Goal: Transaction & Acquisition: Download file/media

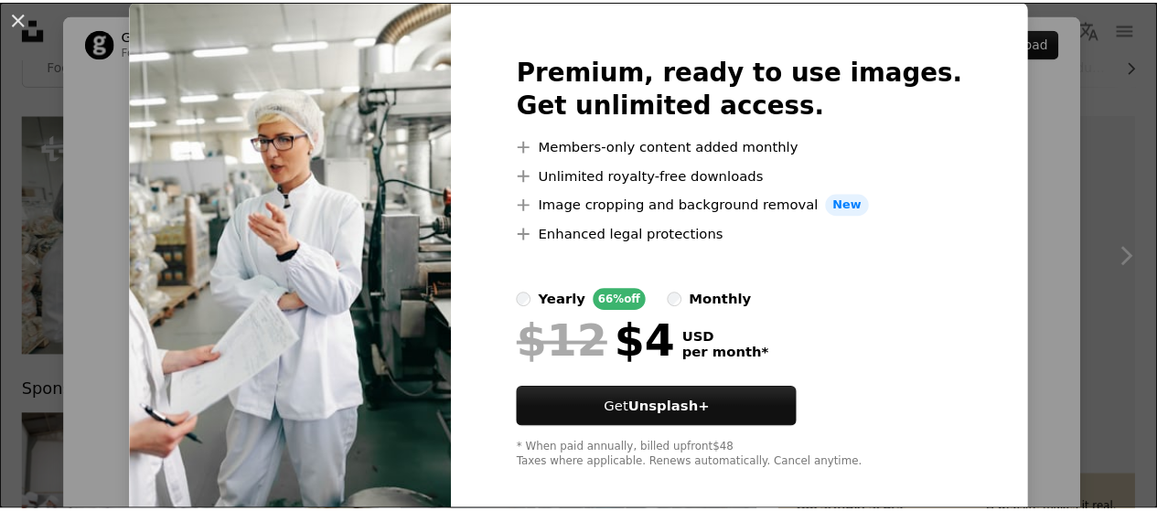
scroll to position [75, 0]
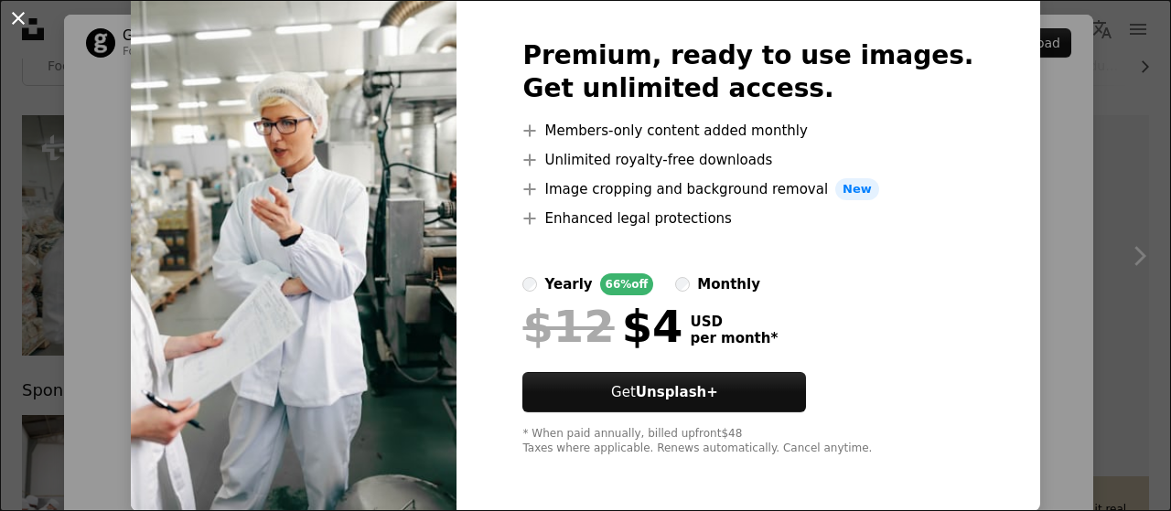
click at [19, 23] on button "An X shape" at bounding box center [18, 18] width 22 height 22
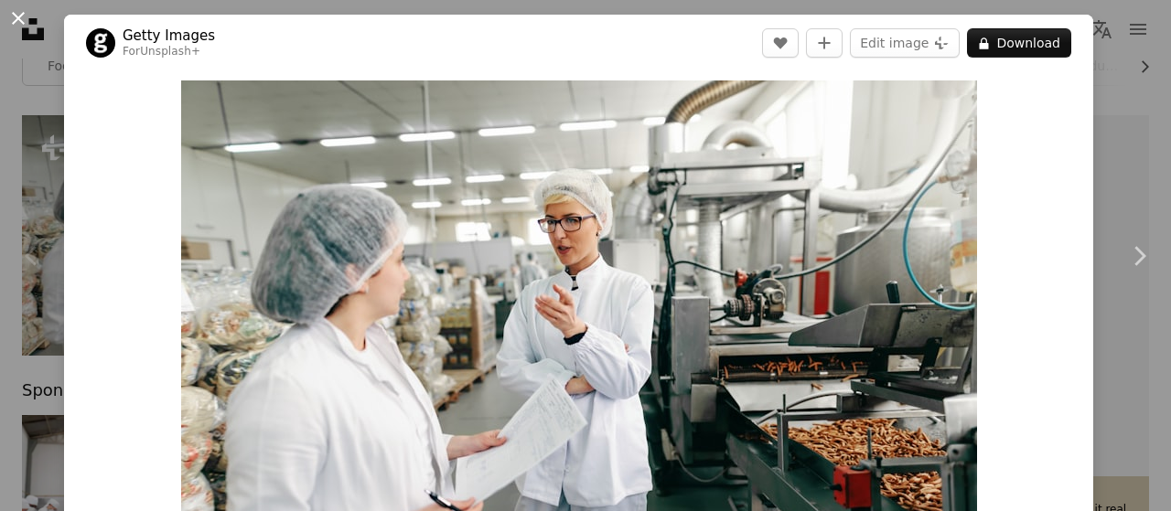
click at [18, 21] on button "An X shape" at bounding box center [18, 18] width 22 height 22
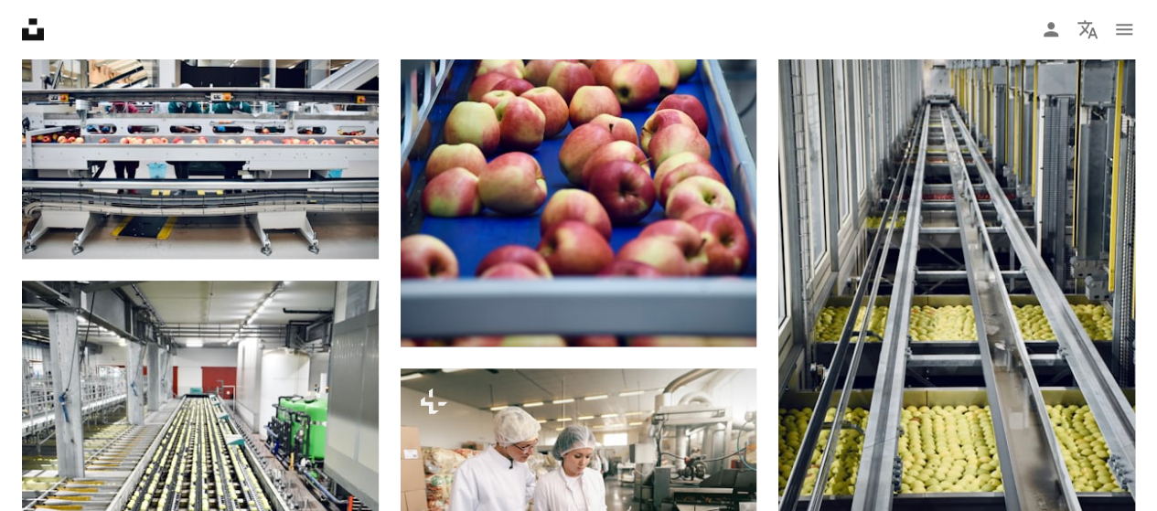
scroll to position [1189, 0]
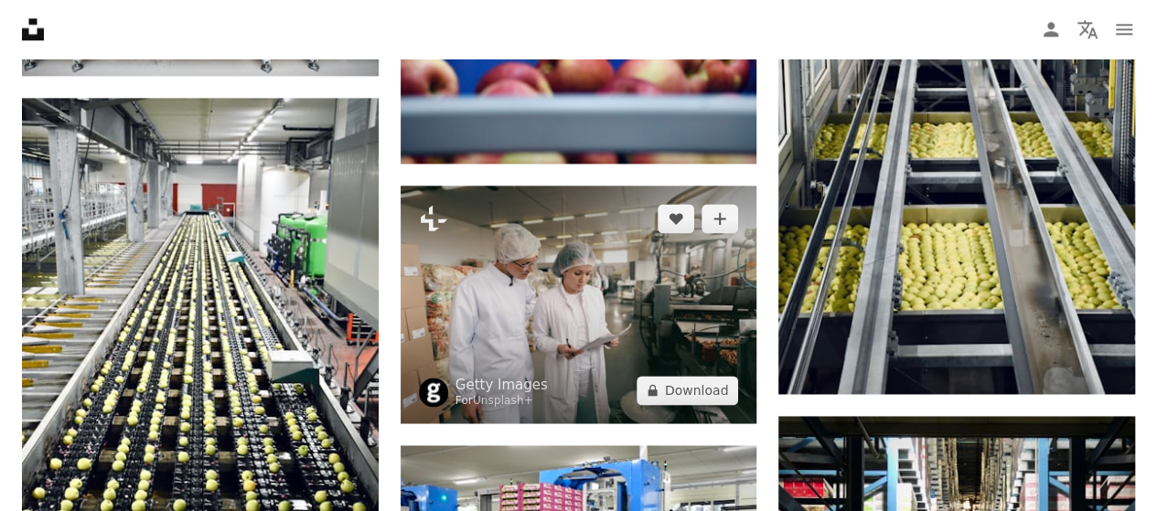
click at [586, 273] on img at bounding box center [579, 305] width 357 height 238
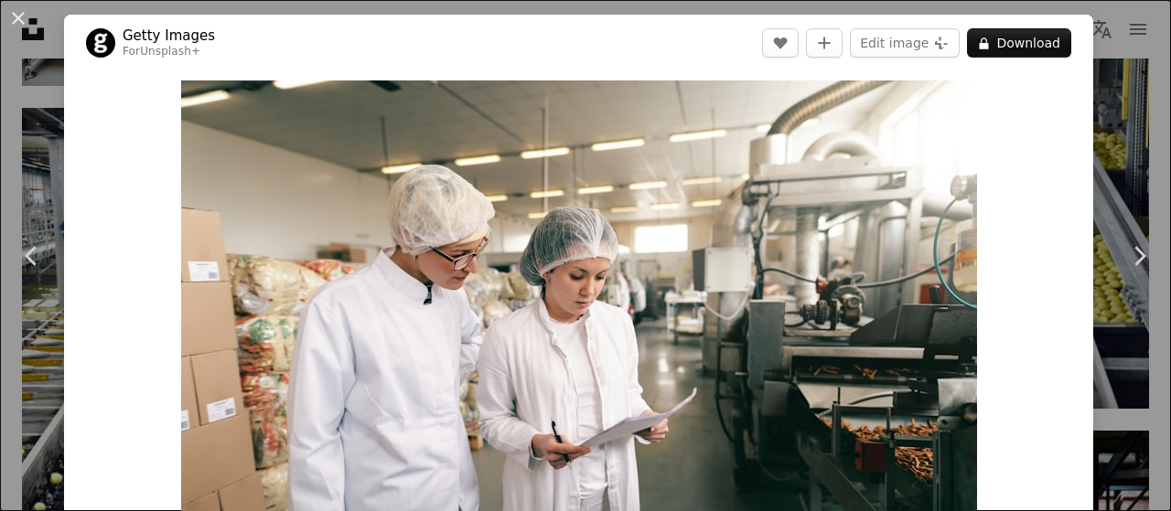
click at [1093, 100] on div "An X shape Chevron left Chevron right Getty Images For Unsplash+ A heart A plus…" at bounding box center [585, 255] width 1171 height 511
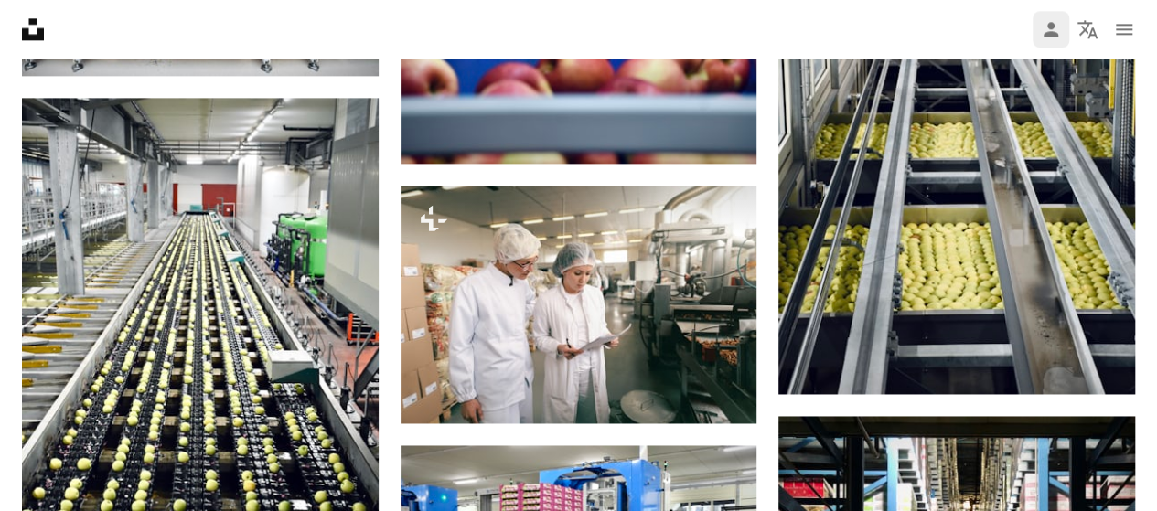
click at [1047, 36] on icon "Log in / Sign up" at bounding box center [1051, 29] width 15 height 15
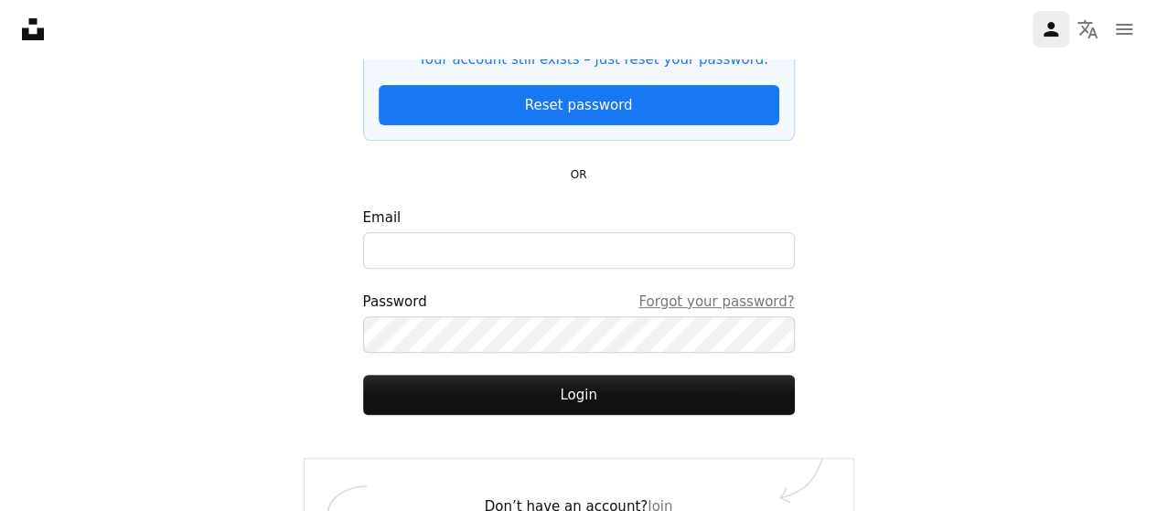
scroll to position [276, 0]
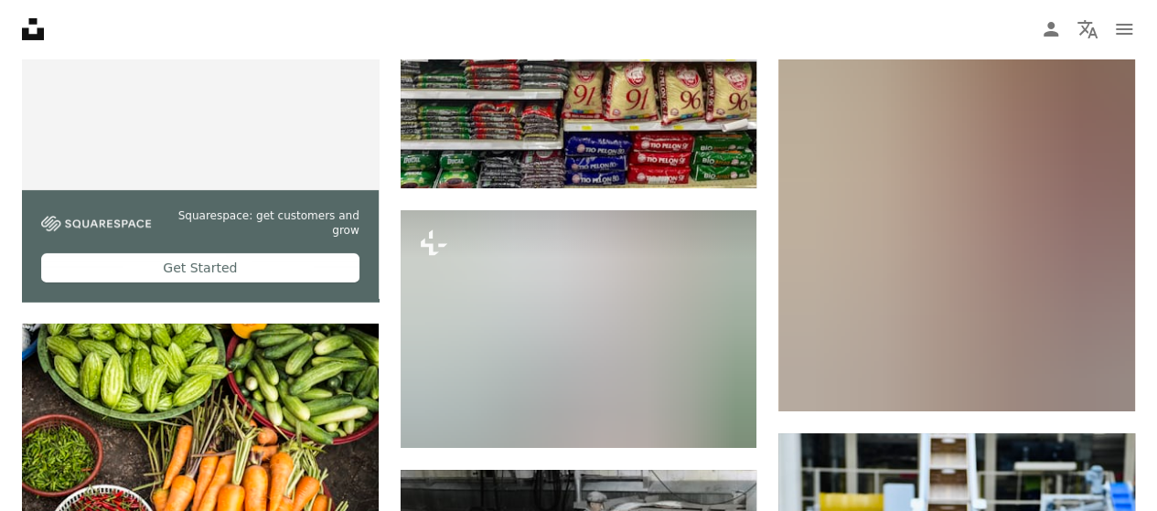
scroll to position [3384, 0]
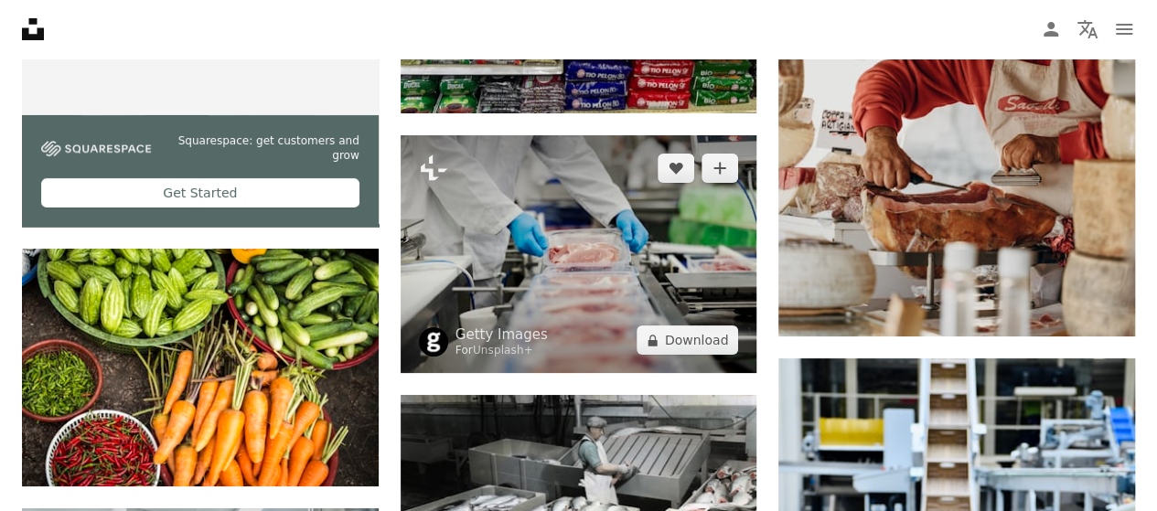
click at [534, 209] on img at bounding box center [579, 254] width 357 height 238
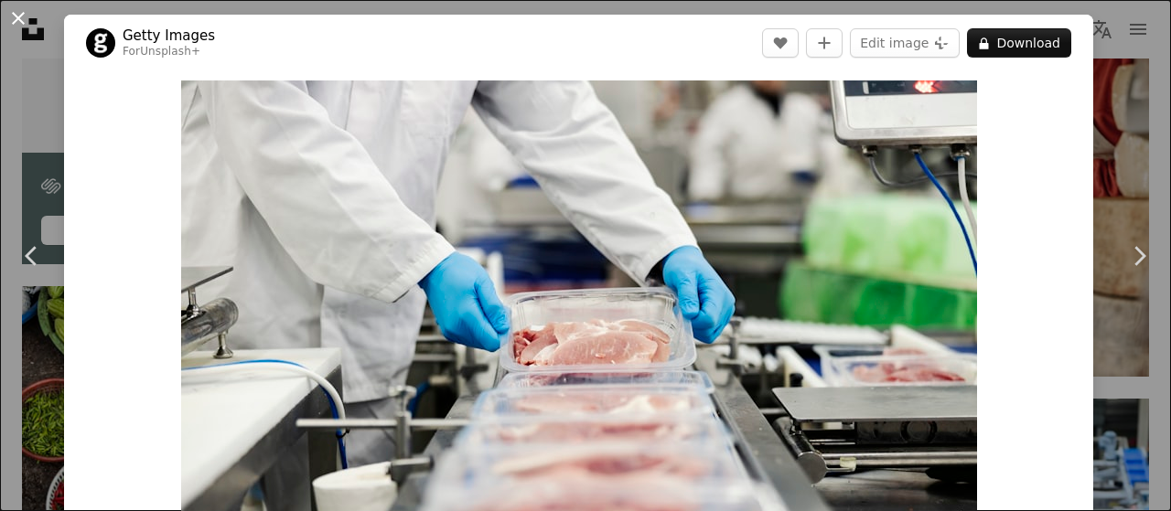
click at [16, 27] on button "An X shape" at bounding box center [18, 18] width 22 height 22
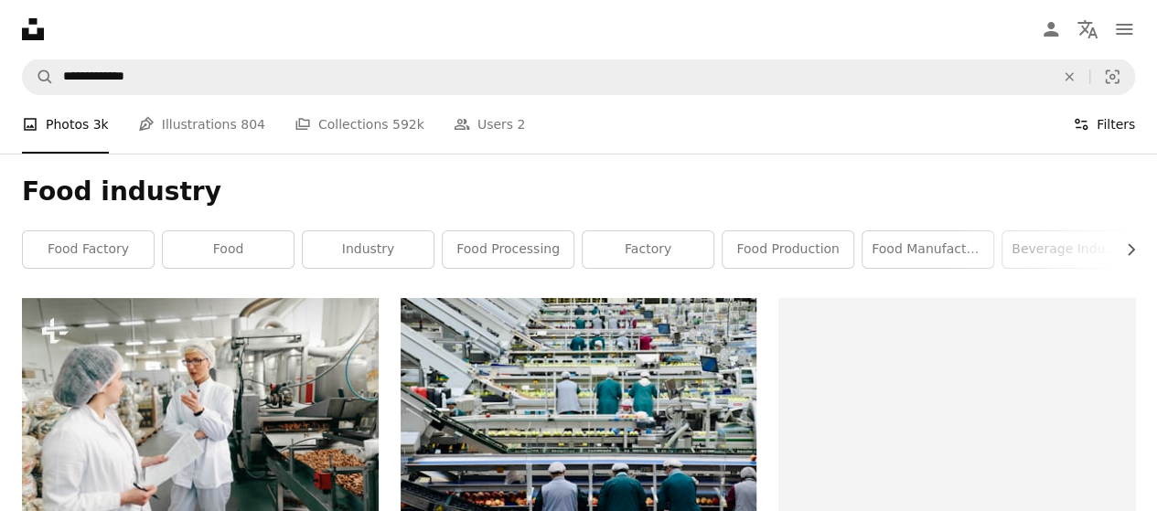
click at [1108, 118] on button "Filters Filters" at bounding box center [1104, 124] width 62 height 59
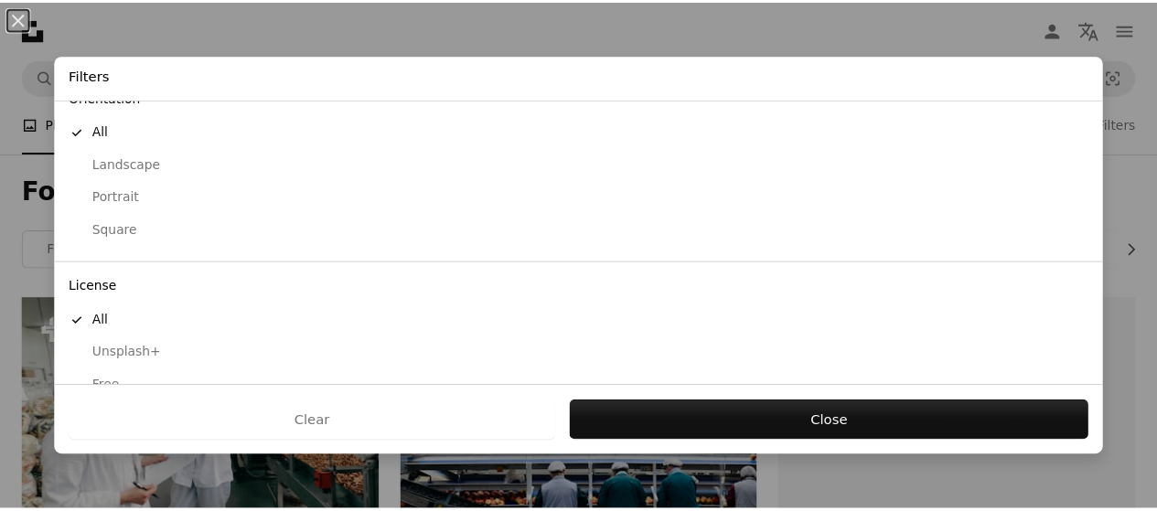
scroll to position [211, 0]
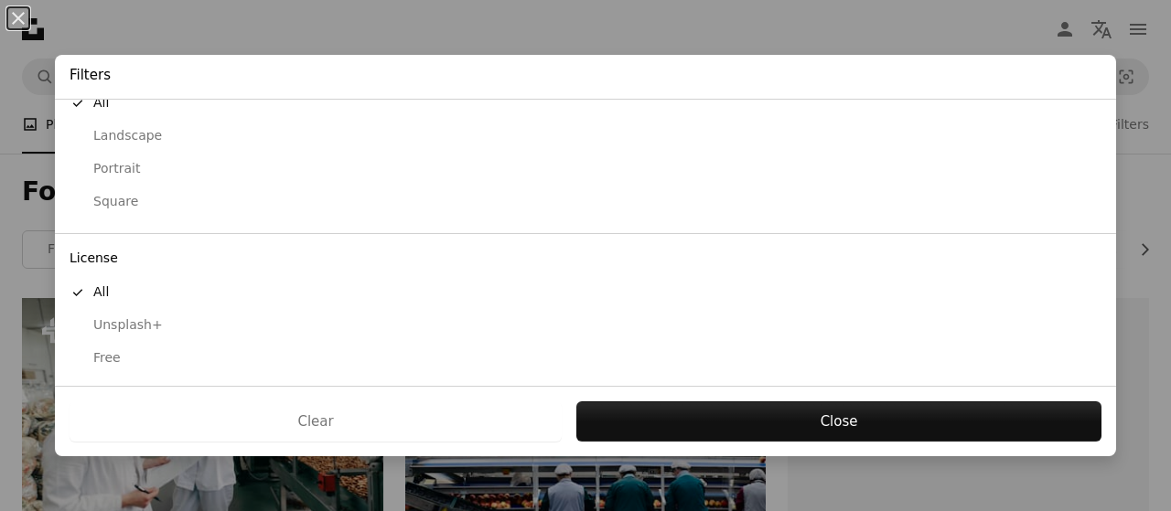
click at [106, 363] on div "Free" at bounding box center [586, 358] width 1032 height 18
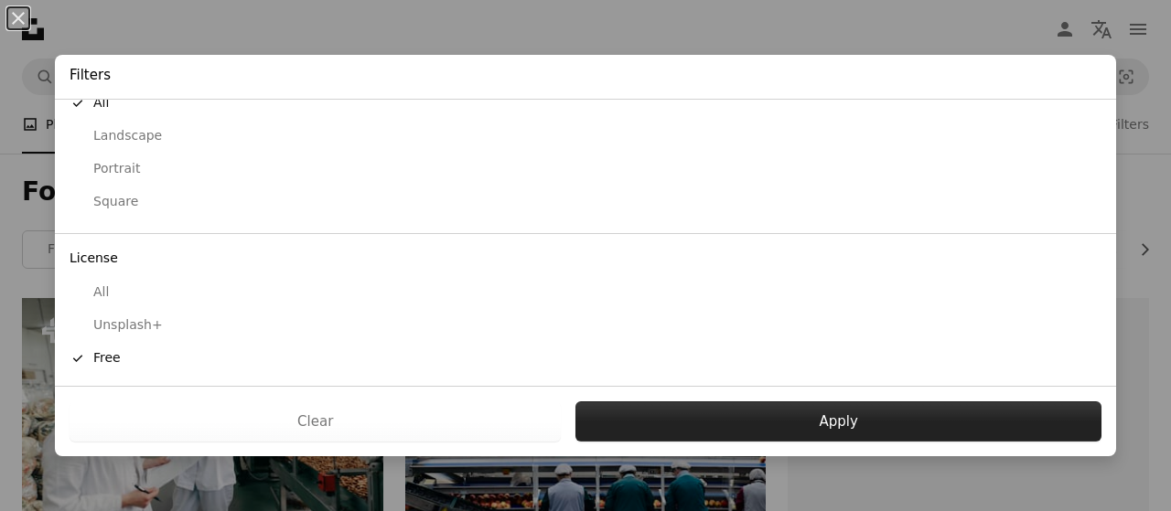
click at [865, 416] on button "Apply" at bounding box center [838, 421] width 526 height 40
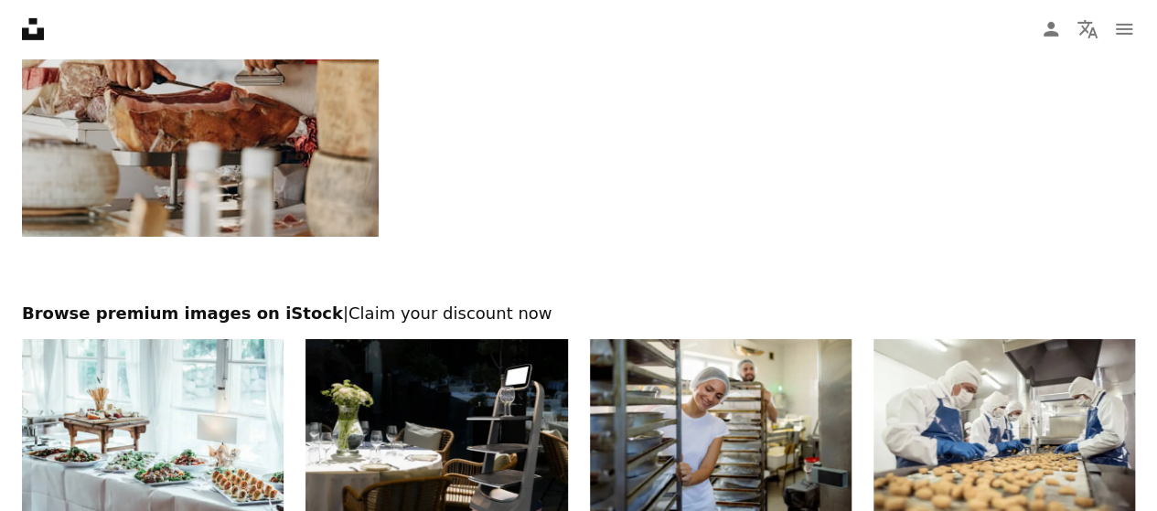
scroll to position [3018, 0]
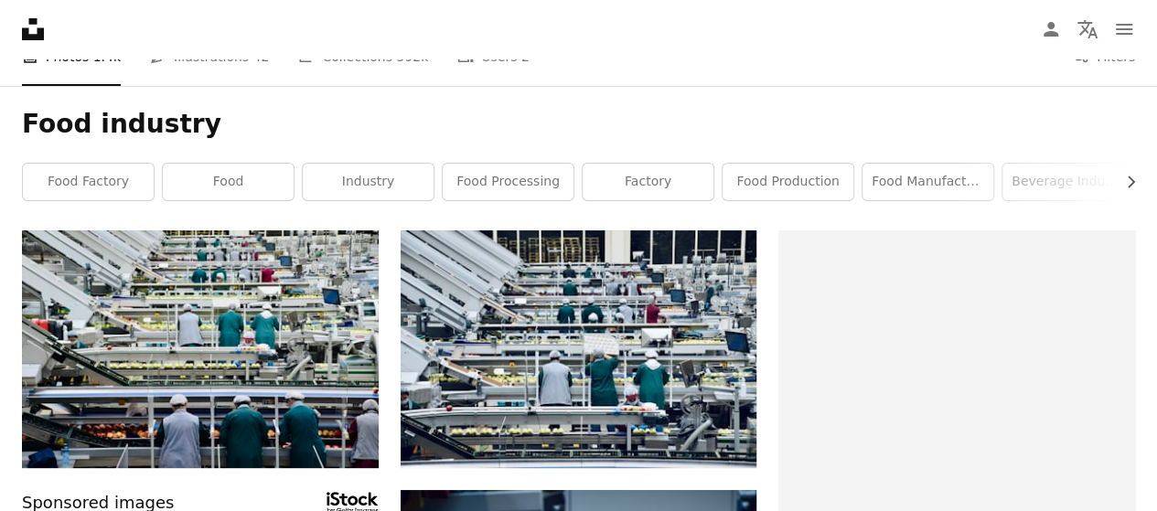
scroll to position [0, 0]
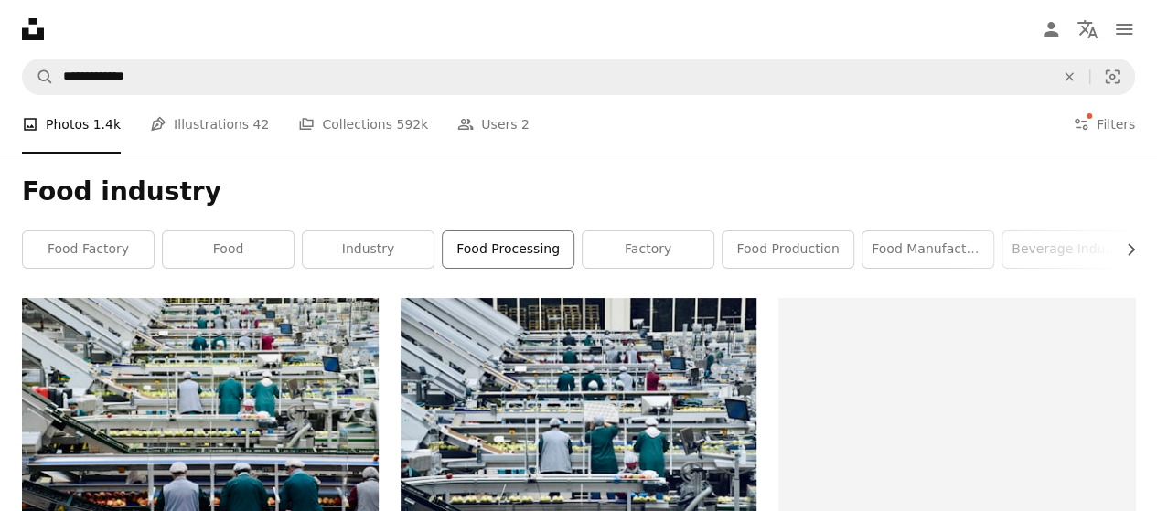
click at [508, 243] on link "food processing" at bounding box center [508, 249] width 131 height 37
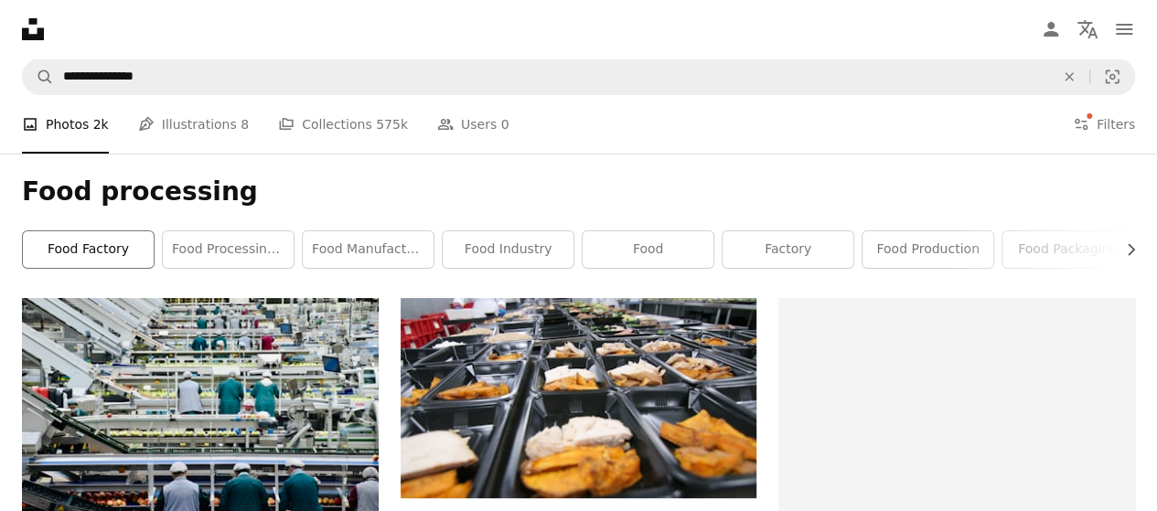
click at [91, 242] on link "food factory" at bounding box center [88, 249] width 131 height 37
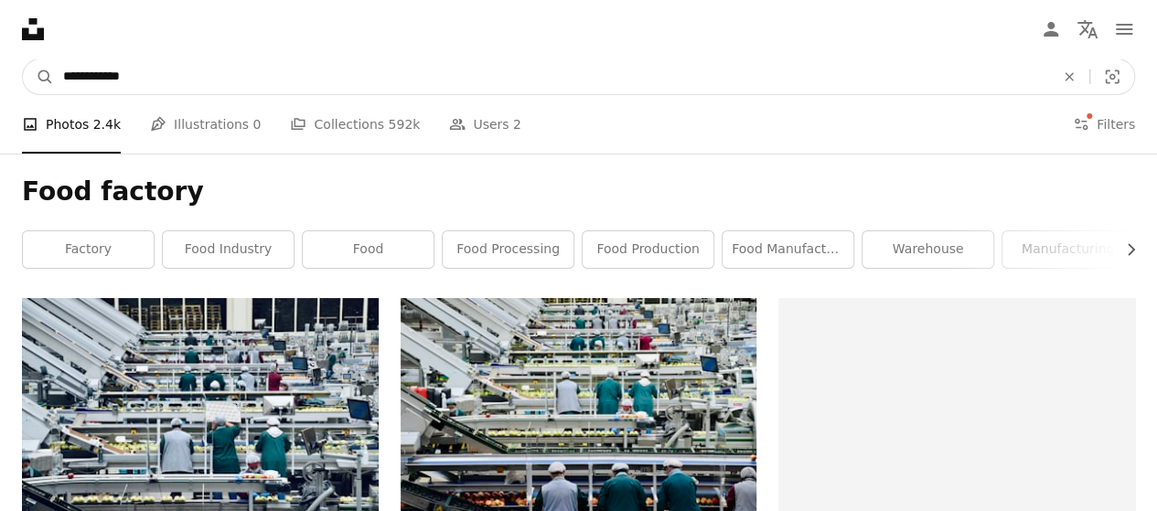
click at [205, 74] on input "**********" at bounding box center [551, 76] width 995 height 35
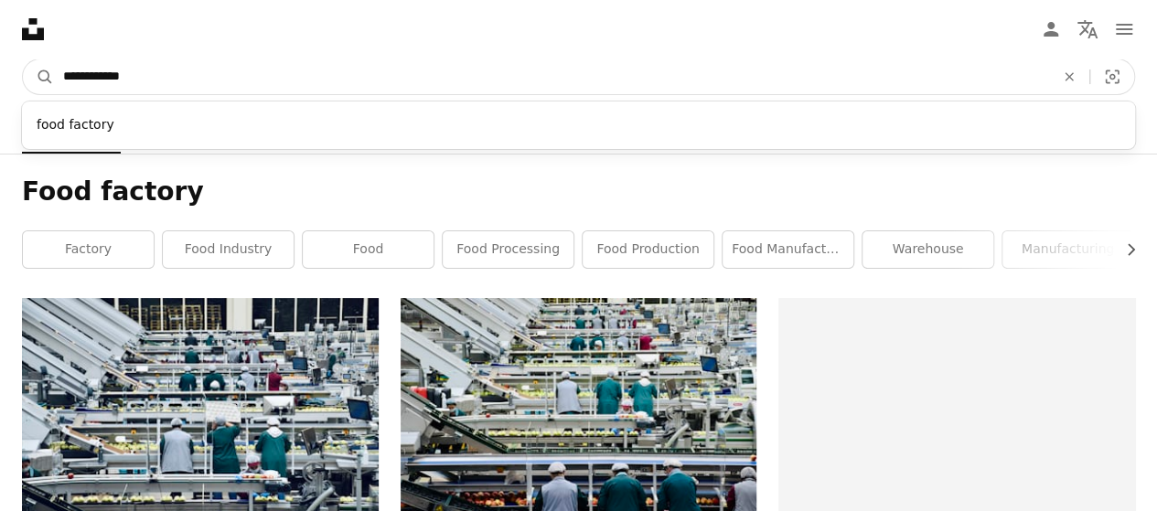
click at [205, 74] on input "**********" at bounding box center [551, 76] width 995 height 35
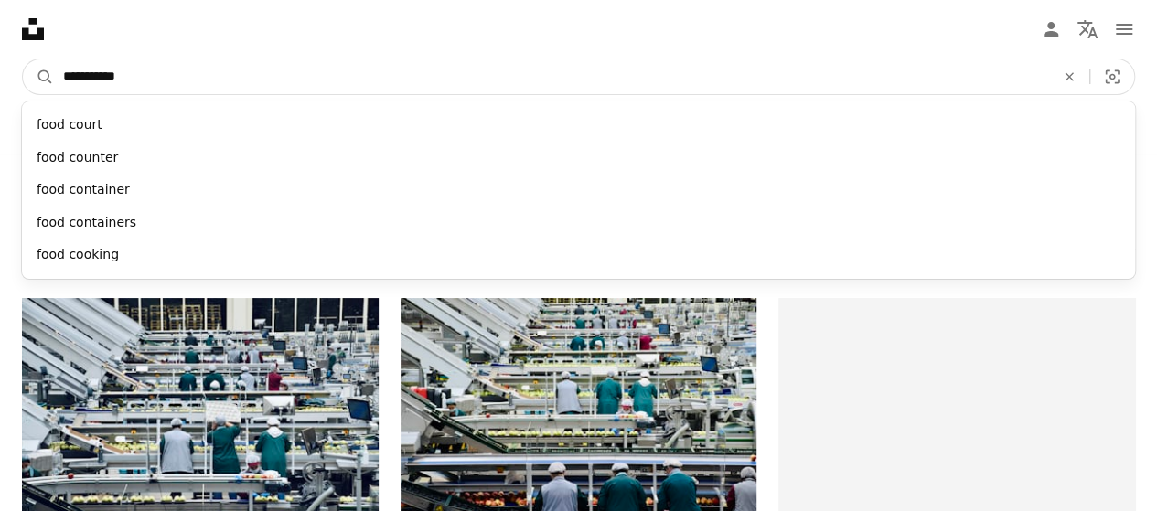
type input "**********"
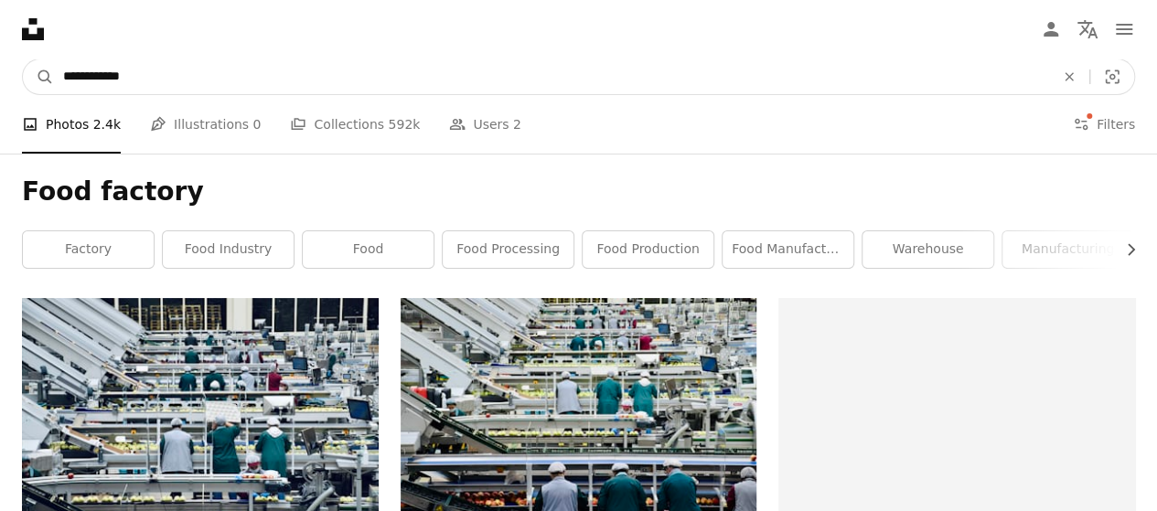
click button "A magnifying glass" at bounding box center [38, 76] width 31 height 35
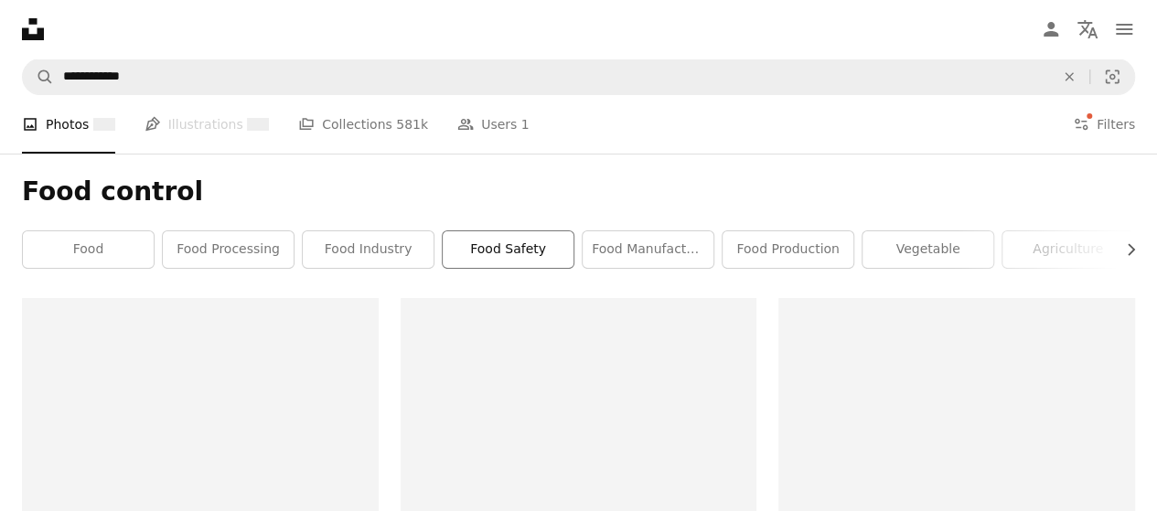
click at [540, 250] on link "food safety" at bounding box center [508, 249] width 131 height 37
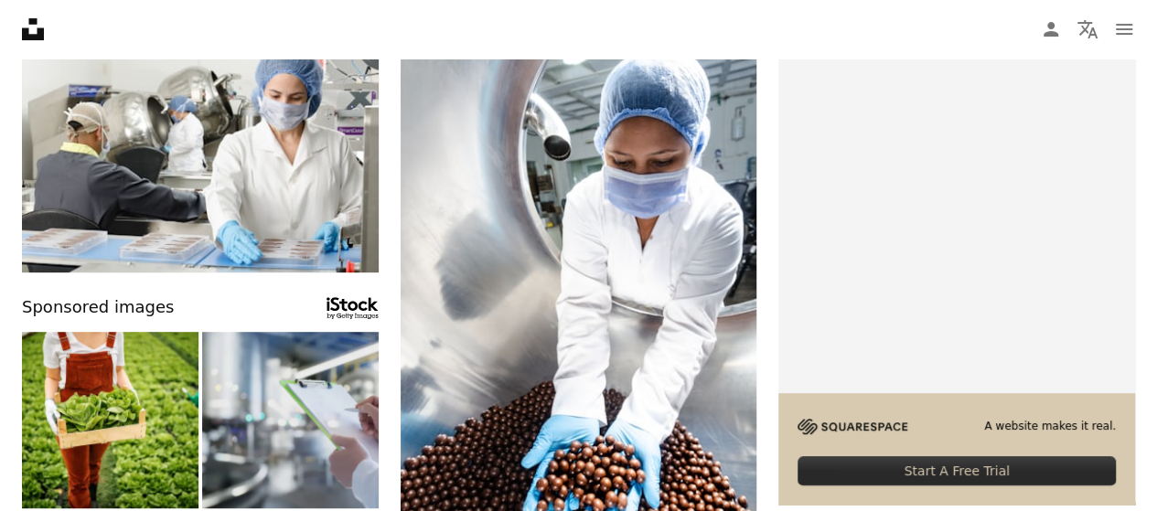
scroll to position [183, 0]
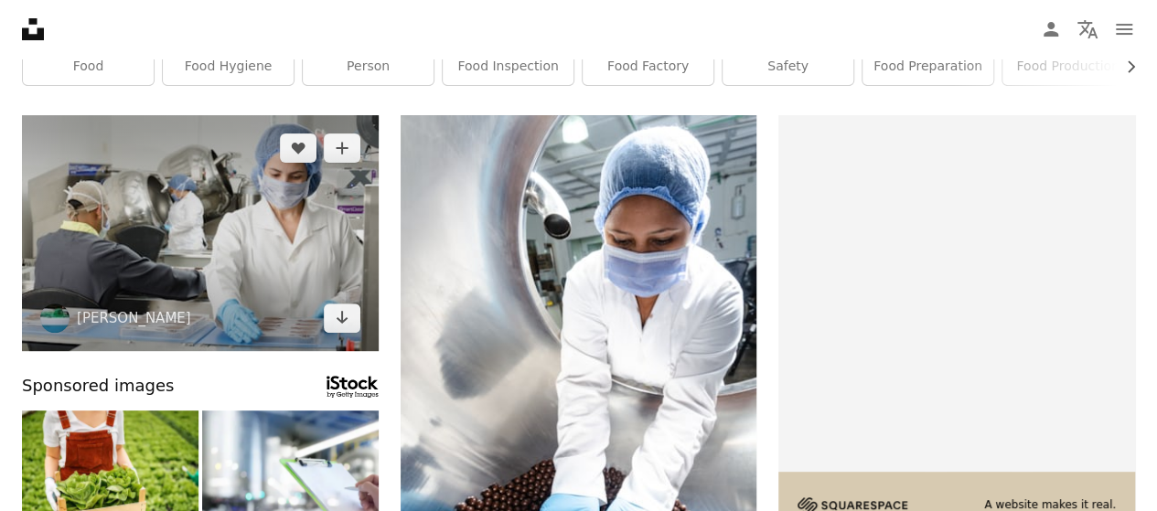
click at [227, 219] on img at bounding box center [200, 233] width 357 height 236
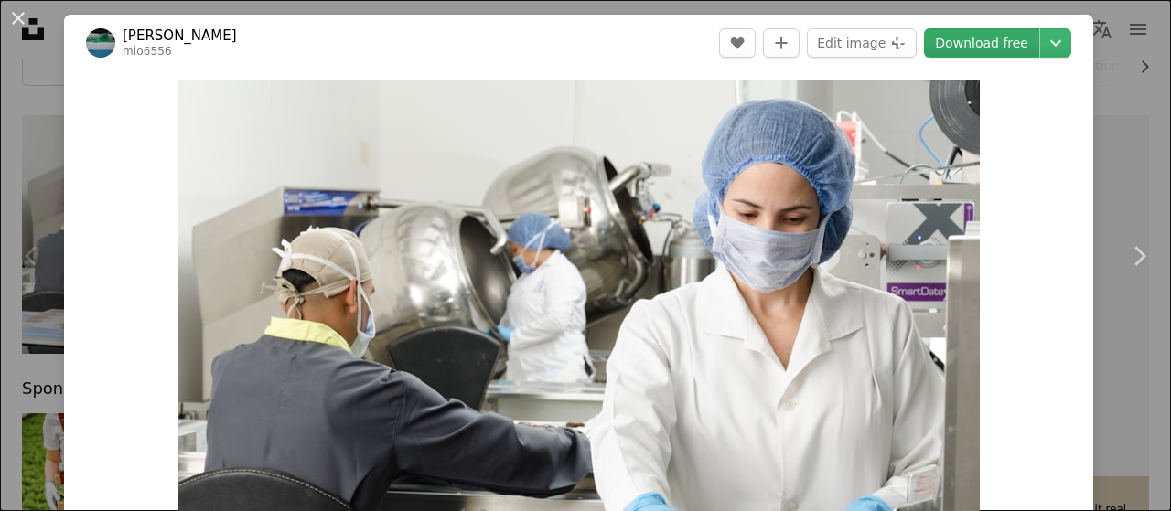
click at [986, 46] on link "Download free" at bounding box center [981, 42] width 115 height 29
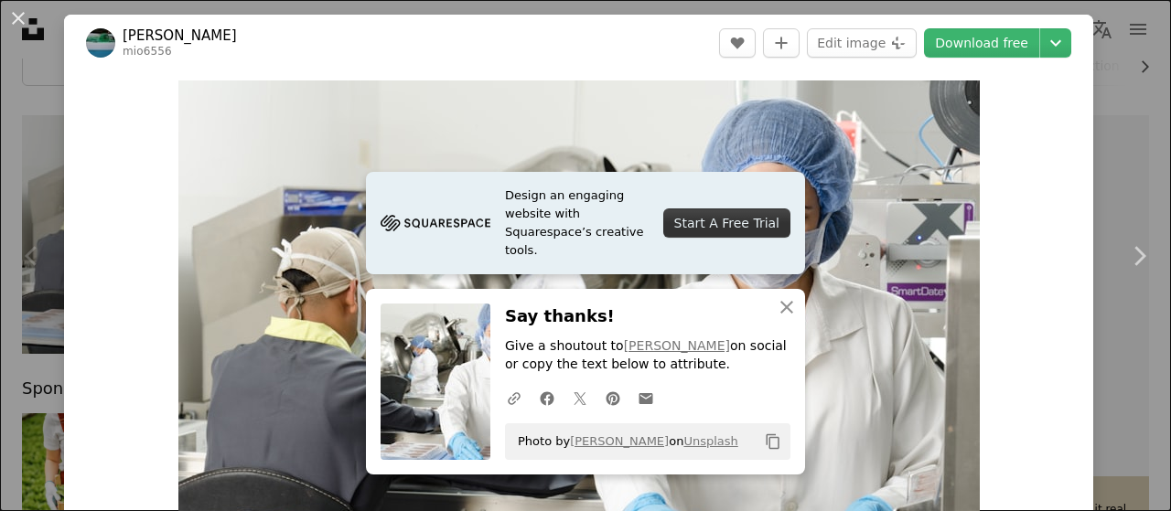
click at [17, 13] on button "An X shape" at bounding box center [18, 18] width 22 height 22
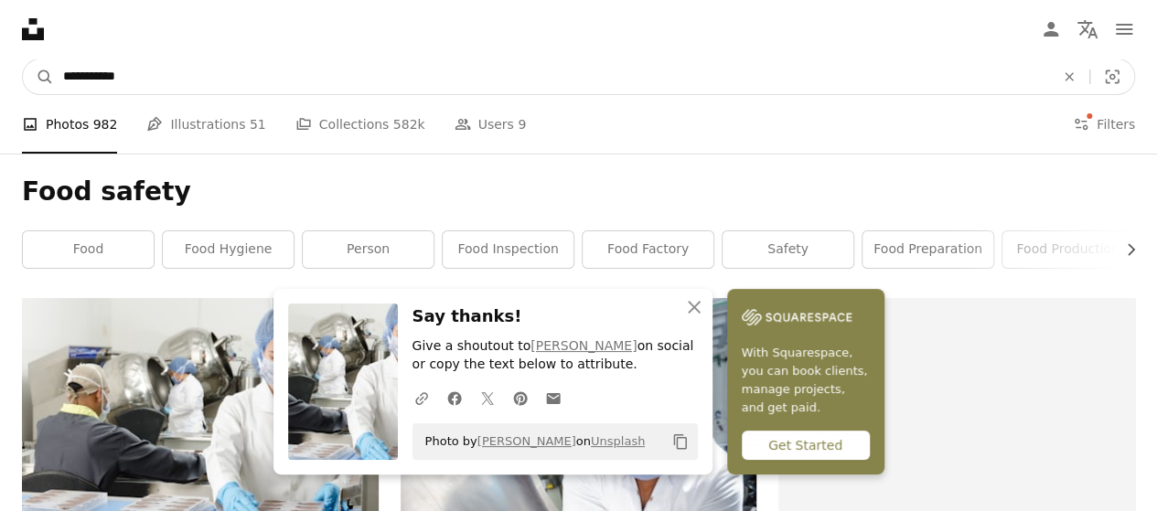
click at [138, 83] on input "**********" at bounding box center [551, 76] width 995 height 35
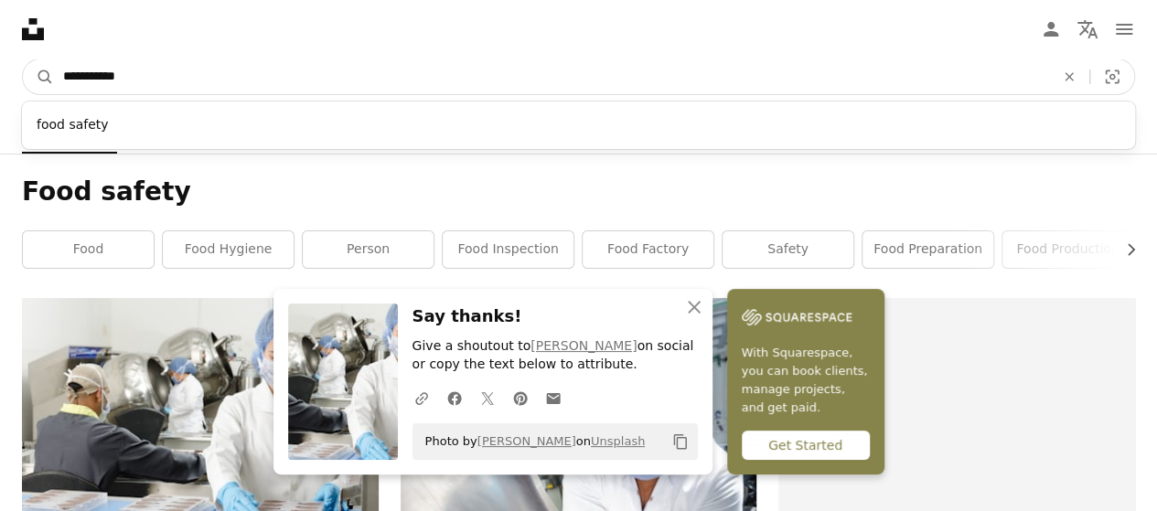
click at [138, 83] on input "**********" at bounding box center [551, 76] width 995 height 35
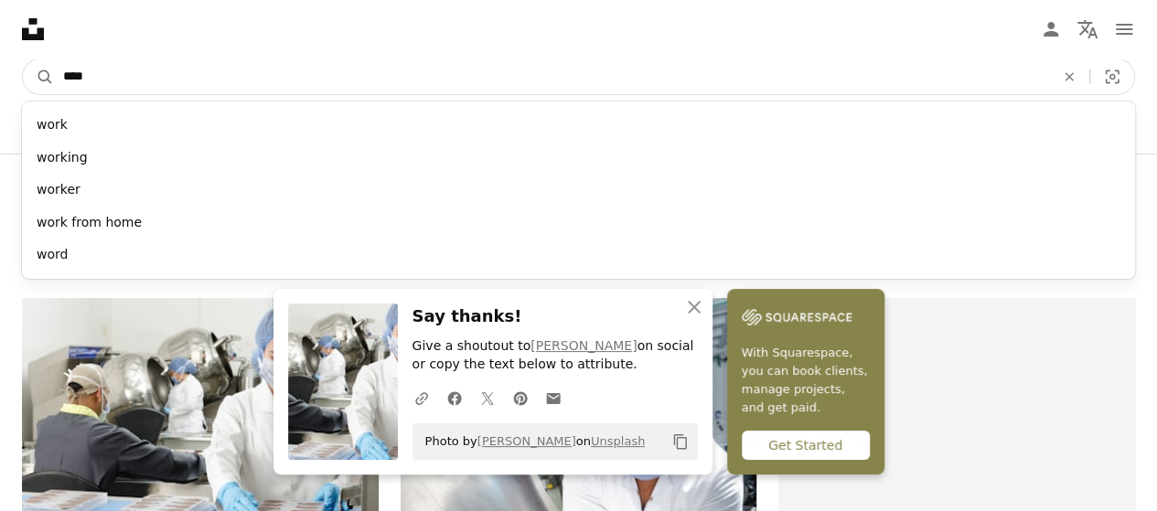
type input "*****"
click button "A magnifying glass" at bounding box center [38, 76] width 31 height 35
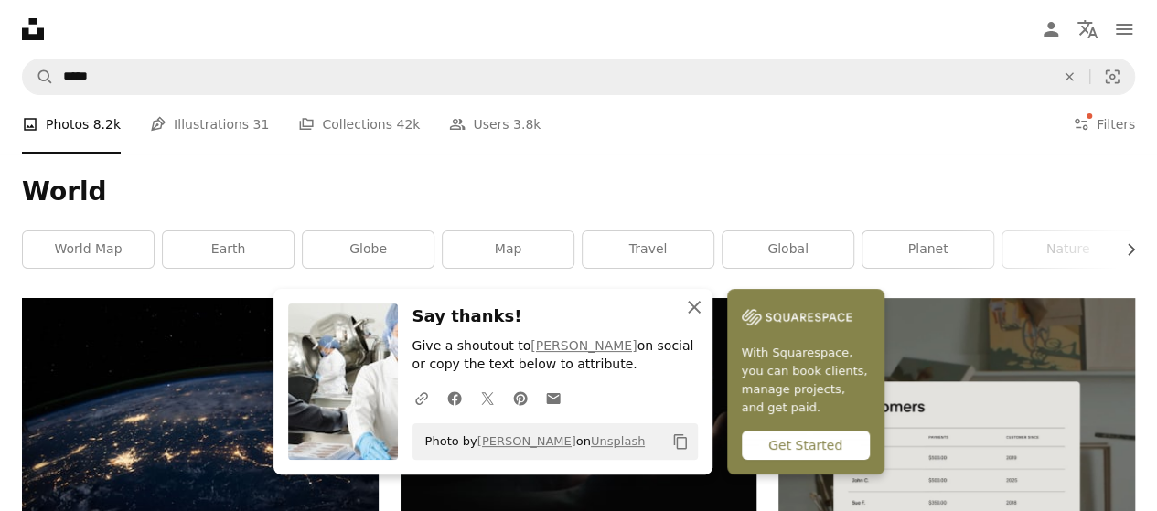
click at [705, 301] on icon "An X shape" at bounding box center [694, 307] width 22 height 22
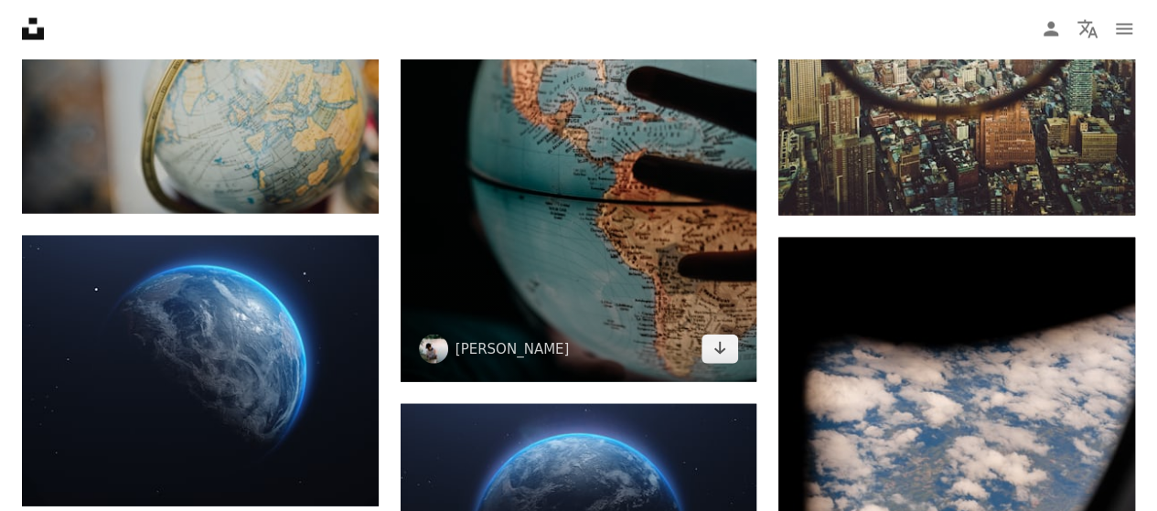
scroll to position [1829, 0]
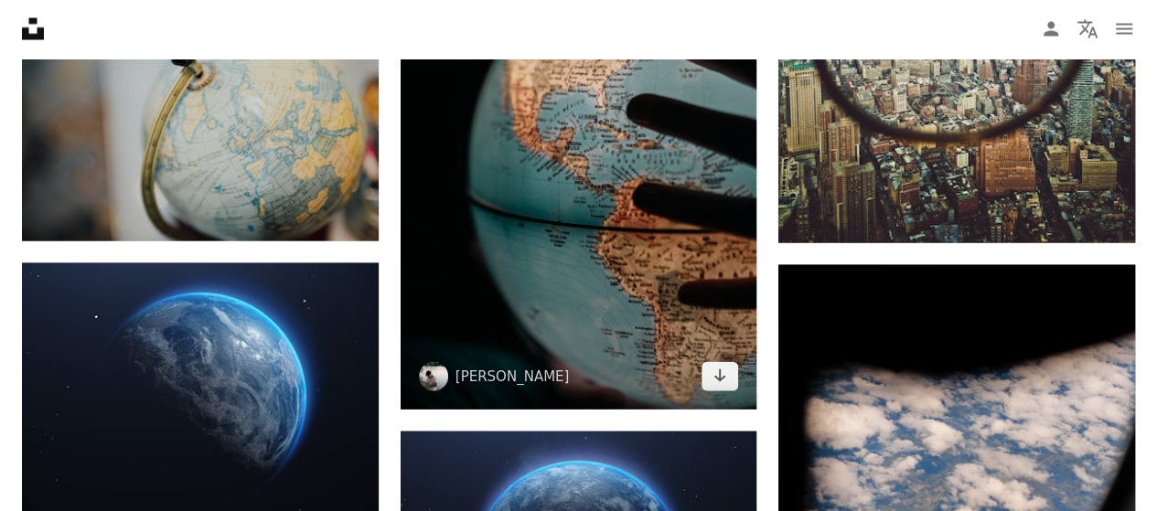
click at [585, 228] on img at bounding box center [579, 142] width 357 height 535
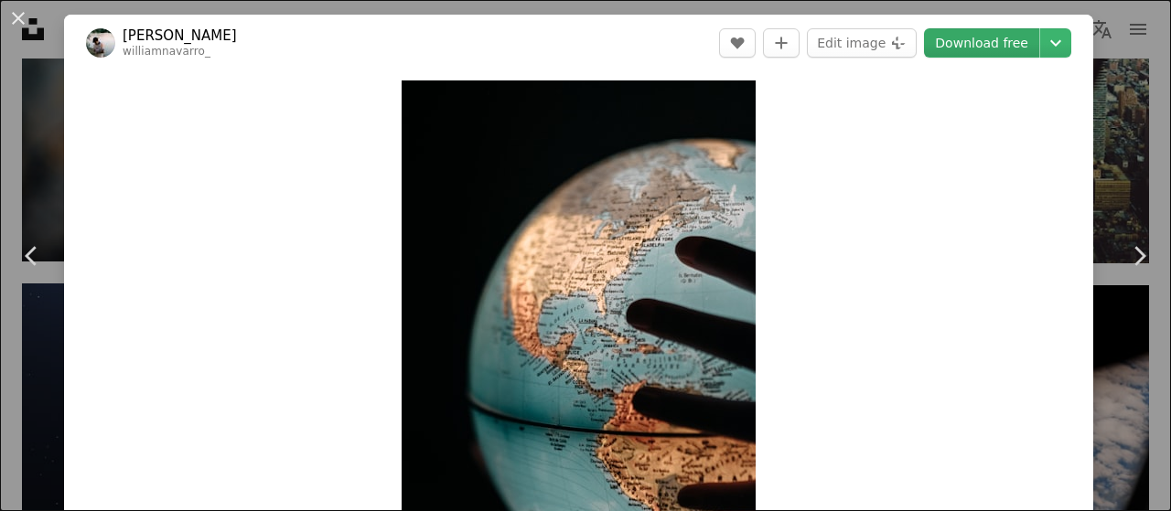
click at [1002, 42] on link "Download free" at bounding box center [981, 42] width 115 height 29
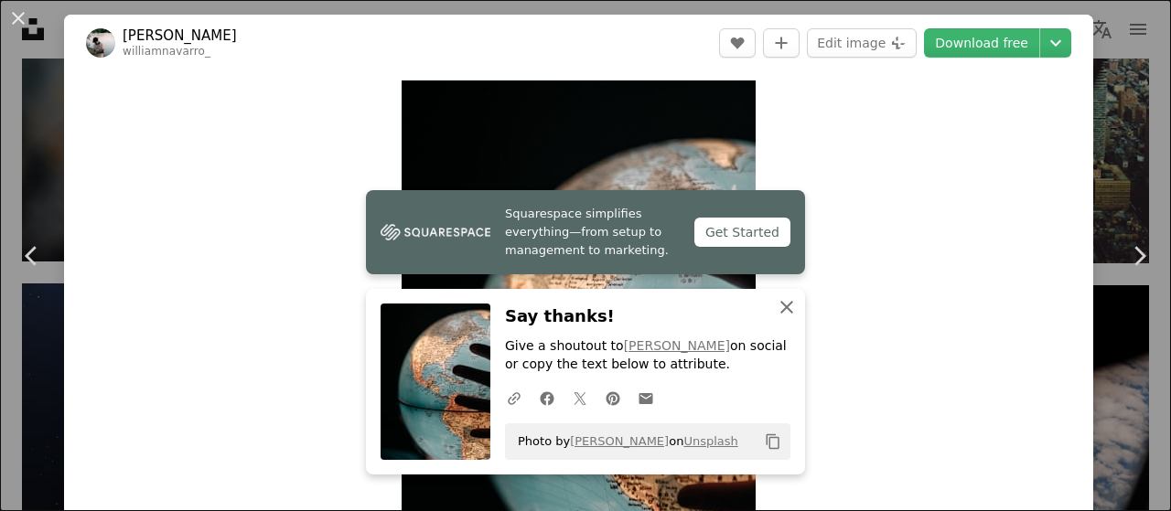
drag, startPoint x: 788, startPoint y: 311, endPoint x: 777, endPoint y: 297, distance: 17.6
click at [787, 311] on icon "An X shape" at bounding box center [787, 307] width 22 height 22
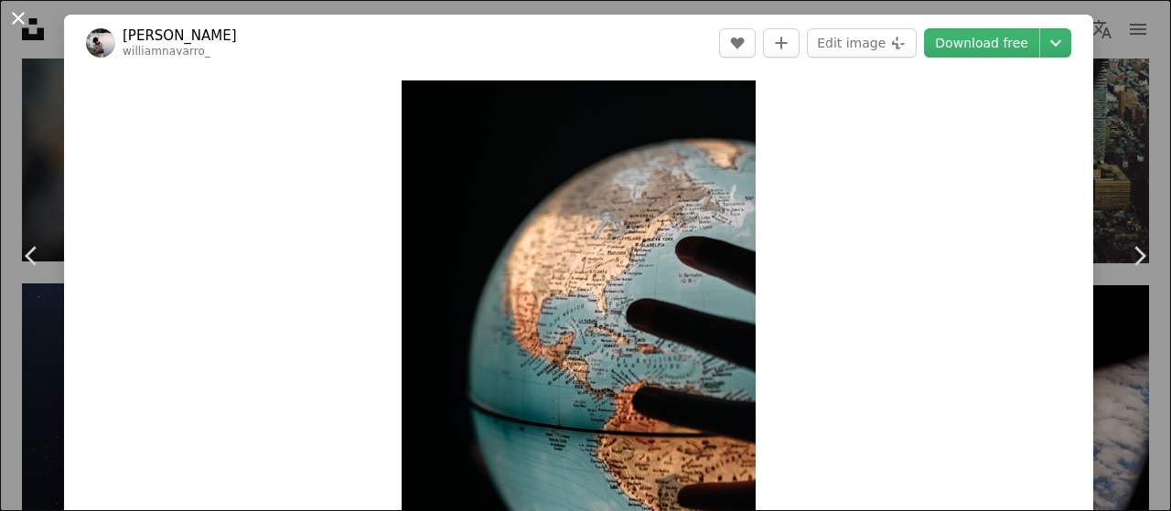
click at [16, 16] on button "An X shape" at bounding box center [18, 18] width 22 height 22
